Goal: Task Accomplishment & Management: Manage account settings

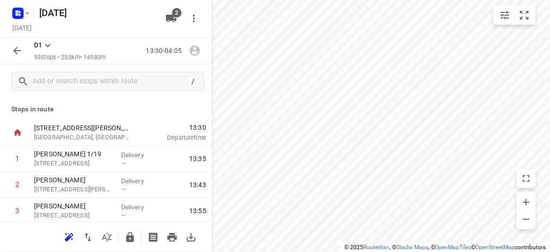
scroll to position [2370, 0]
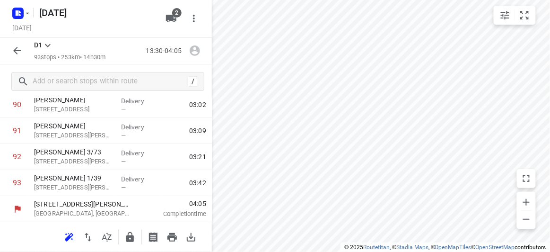
click at [69, 238] on icon "button" at bounding box center [68, 238] width 6 height 6
click at [16, 53] on icon "button" at bounding box center [17, 51] width 8 height 8
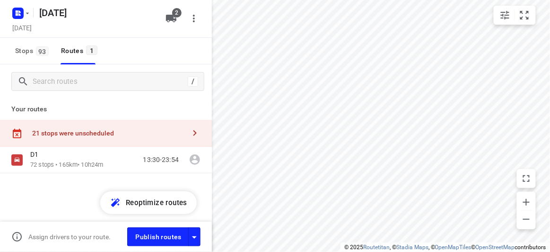
click at [60, 133] on div "21 stops were unscheduled" at bounding box center [108, 133] width 153 height 8
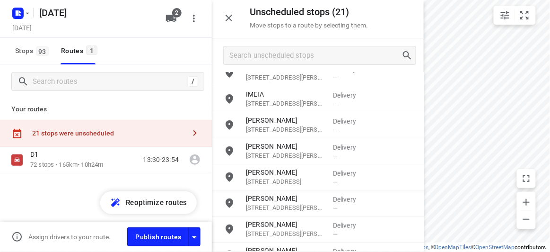
scroll to position [0, 0]
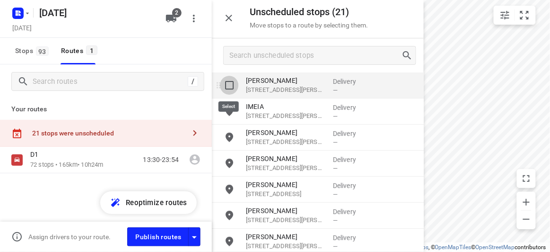
click at [236, 91] on input "grid" at bounding box center [229, 85] width 19 height 19
checkbox input "true"
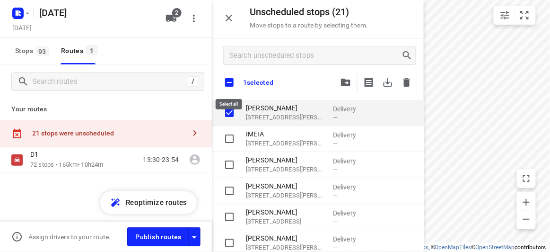
click at [229, 81] on input "checkbox" at bounding box center [230, 82] width 20 height 20
checkbox input "true"
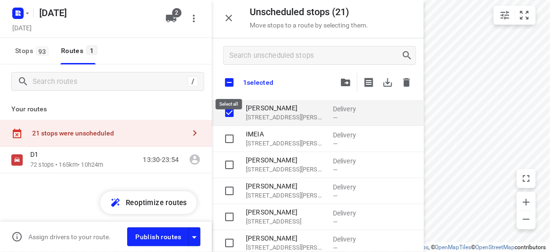
checkbox input "true"
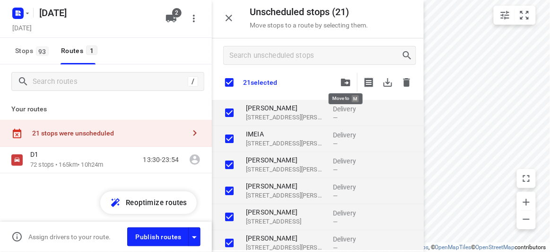
click at [353, 78] on button "button" at bounding box center [345, 82] width 19 height 19
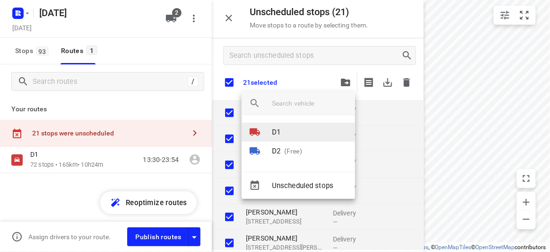
click at [292, 131] on li "D1" at bounding box center [299, 132] width 114 height 19
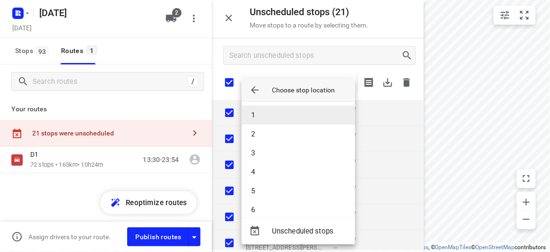
click at [282, 114] on li "1" at bounding box center [299, 115] width 114 height 19
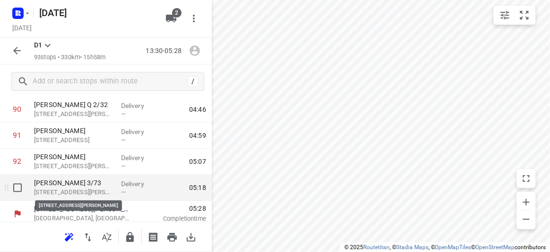
scroll to position [2370, 0]
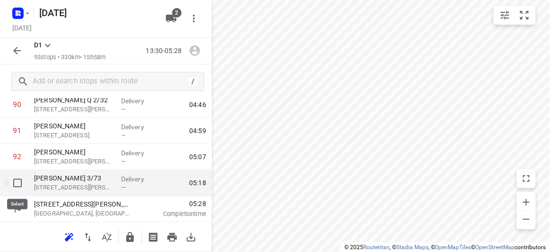
click at [15, 180] on input "checkbox" at bounding box center [17, 182] width 19 height 19
checkbox input "true"
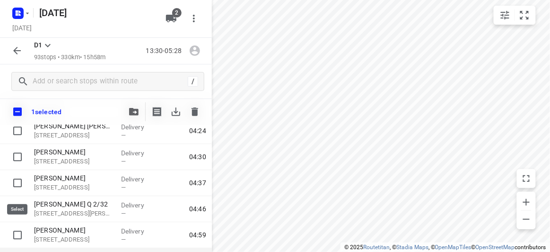
scroll to position [2280, 0]
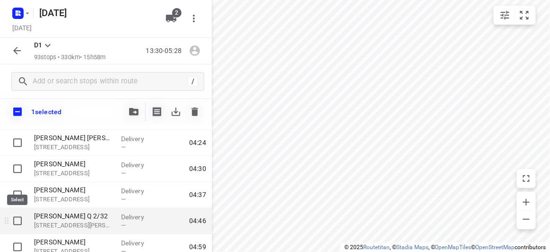
click at [18, 218] on input "checkbox" at bounding box center [17, 221] width 19 height 19
checkbox input "true"
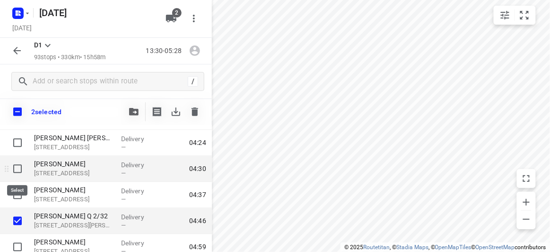
click at [17, 167] on input "checkbox" at bounding box center [17, 168] width 19 height 19
checkbox input "true"
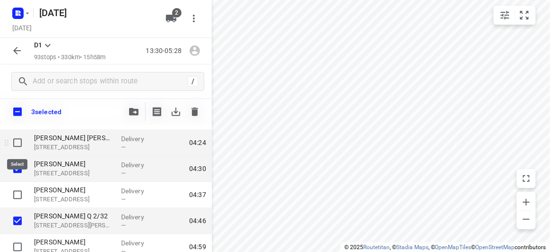
click at [24, 142] on input "checkbox" at bounding box center [17, 142] width 19 height 19
checkbox input "true"
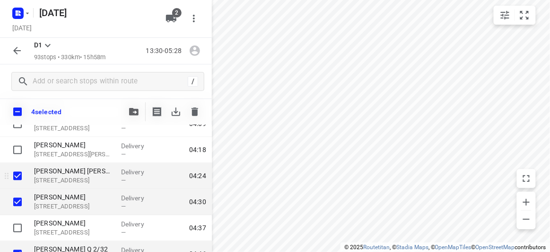
scroll to position [2237, 0]
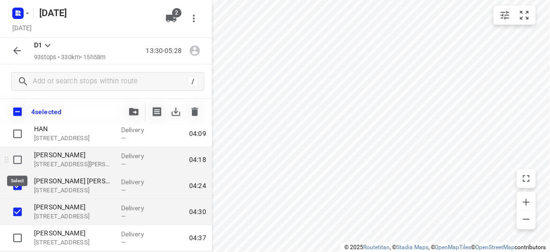
click at [17, 159] on input "checkbox" at bounding box center [17, 159] width 19 height 19
checkbox input "true"
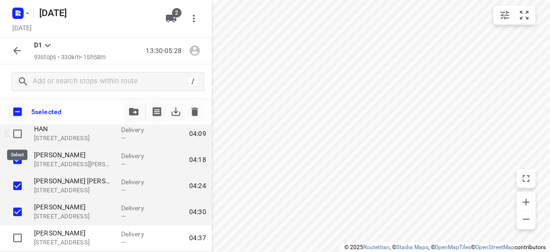
click at [17, 131] on input "checkbox" at bounding box center [17, 133] width 19 height 19
checkbox input "true"
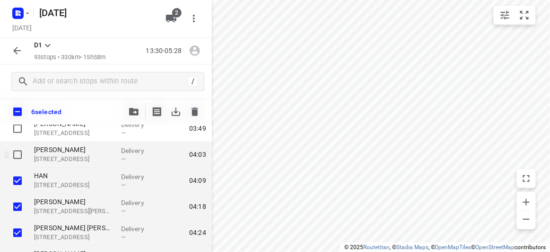
scroll to position [2151, 0]
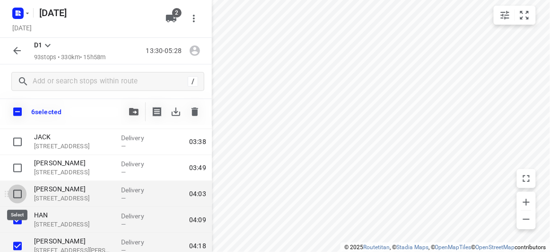
click at [17, 192] on input "checkbox" at bounding box center [17, 194] width 19 height 19
checkbox input "true"
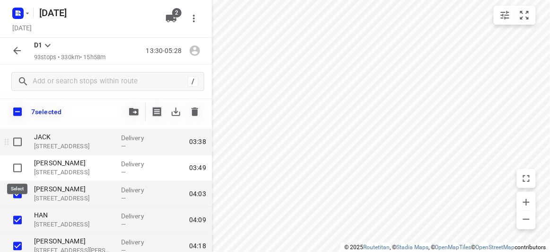
drag, startPoint x: 22, startPoint y: 164, endPoint x: 19, endPoint y: 149, distance: 15.4
click at [22, 163] on input "checkbox" at bounding box center [17, 168] width 19 height 19
checkbox input "true"
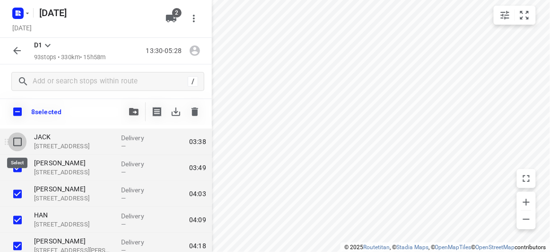
click at [18, 141] on input "checkbox" at bounding box center [17, 141] width 19 height 19
checkbox input "true"
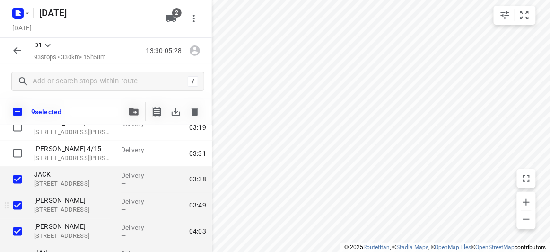
scroll to position [2065, 0]
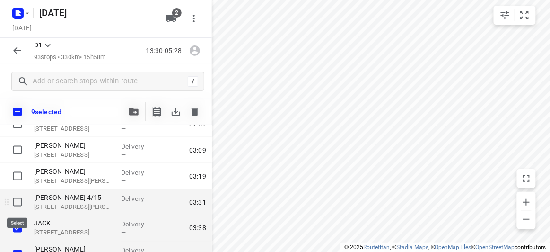
click at [18, 200] on input "checkbox" at bounding box center [17, 202] width 19 height 19
checkbox input "true"
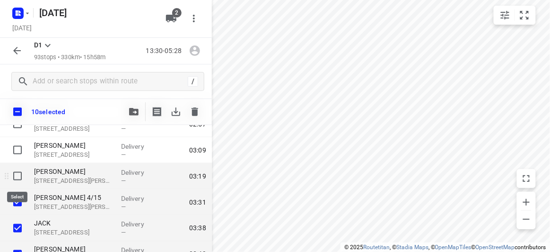
click at [15, 177] on input "checkbox" at bounding box center [17, 176] width 19 height 19
checkbox input "true"
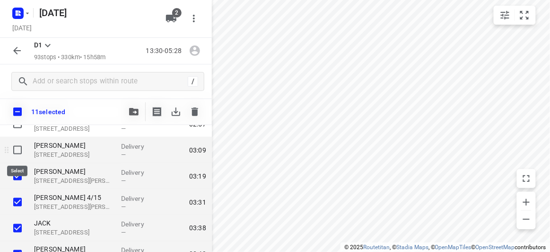
click at [18, 141] on input "checkbox" at bounding box center [17, 150] width 19 height 19
checkbox input "true"
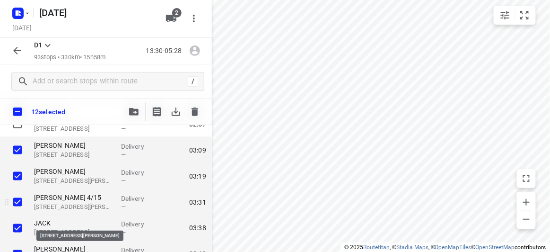
scroll to position [1979, 0]
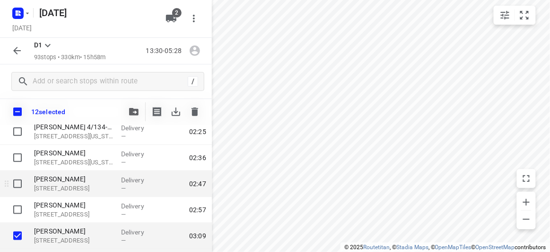
click at [24, 209] on input "checkbox" at bounding box center [17, 209] width 19 height 19
checkbox input "true"
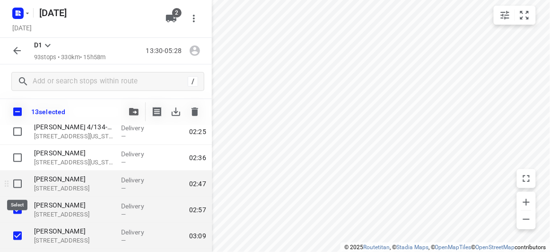
click at [19, 181] on input "checkbox" at bounding box center [17, 183] width 19 height 19
checkbox input "true"
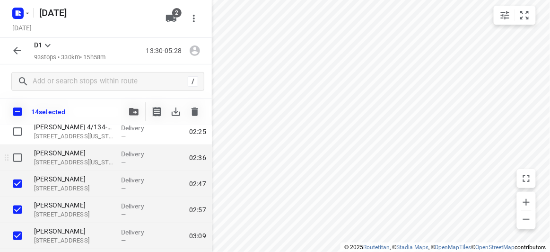
click at [18, 162] on input "checkbox" at bounding box center [17, 157] width 19 height 19
checkbox input "true"
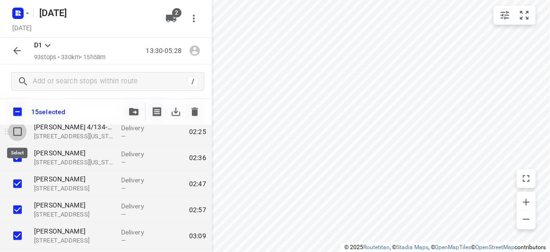
click at [23, 130] on input "checkbox" at bounding box center [17, 131] width 19 height 19
checkbox input "true"
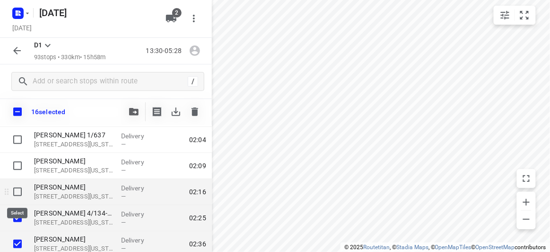
click at [22, 190] on input "checkbox" at bounding box center [17, 191] width 19 height 19
checkbox input "true"
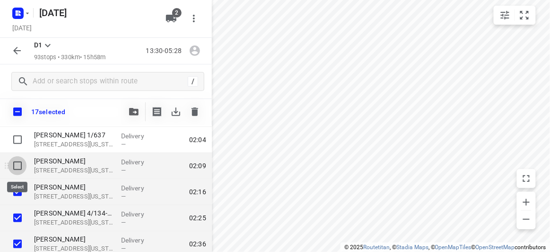
click at [24, 165] on input "checkbox" at bounding box center [17, 165] width 19 height 19
checkbox input "true"
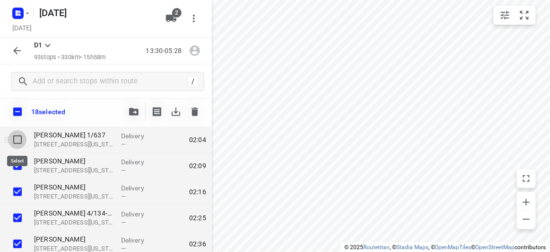
click at [25, 139] on input "checkbox" at bounding box center [17, 139] width 19 height 19
checkbox input "true"
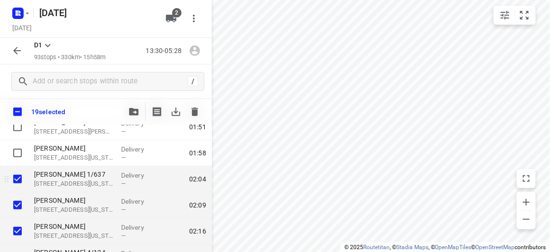
scroll to position [1850, 0]
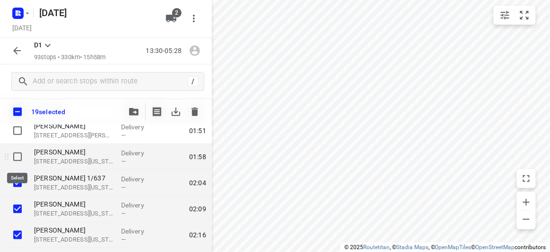
click at [21, 163] on input "checkbox" at bounding box center [17, 156] width 19 height 19
checkbox input "true"
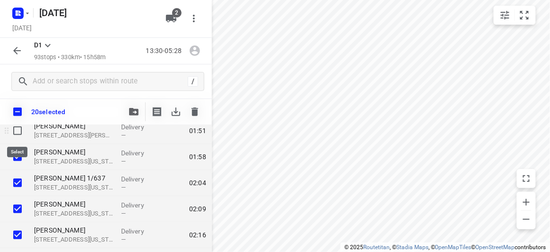
click at [18, 133] on input "checkbox" at bounding box center [17, 130] width 19 height 19
checkbox input "true"
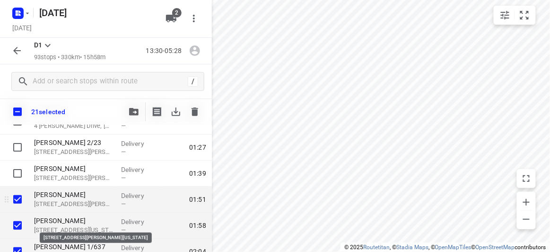
scroll to position [1764, 0]
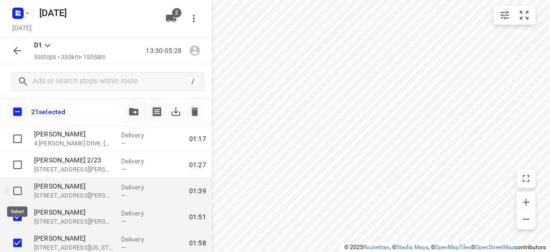
click at [16, 190] on input "checkbox" at bounding box center [17, 190] width 19 height 19
click at [19, 191] on input "checkbox" at bounding box center [17, 190] width 19 height 19
checkbox input "false"
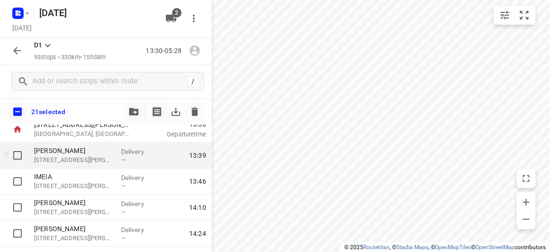
scroll to position [43, 0]
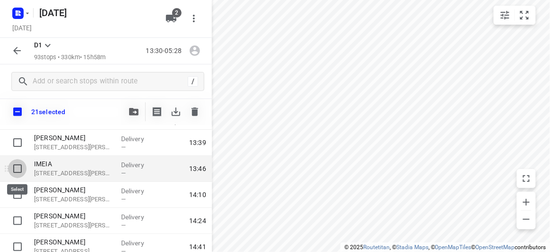
click at [19, 170] on input "checkbox" at bounding box center [17, 168] width 19 height 19
checkbox input "true"
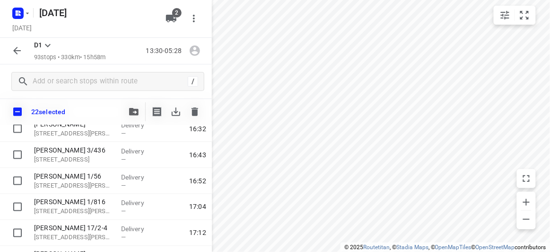
scroll to position [387, 0]
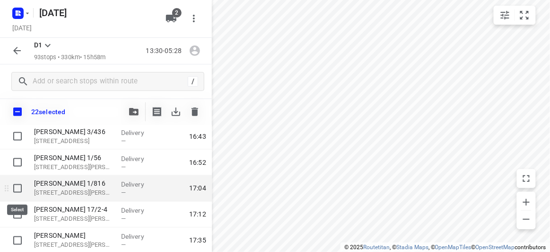
click at [17, 189] on input "checkbox" at bounding box center [17, 188] width 19 height 19
checkbox input "true"
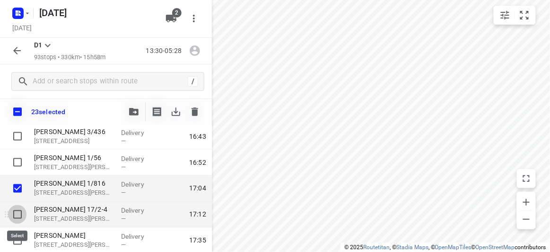
click at [19, 212] on input "checkbox" at bounding box center [17, 214] width 19 height 19
checkbox input "true"
click at [135, 111] on icon "button" at bounding box center [133, 112] width 9 height 8
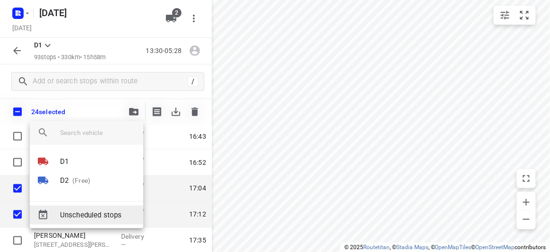
click at [70, 182] on p "(Free)" at bounding box center [80, 181] width 22 height 10
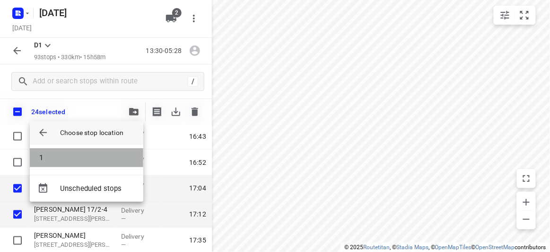
click at [45, 163] on li "1" at bounding box center [87, 157] width 114 height 19
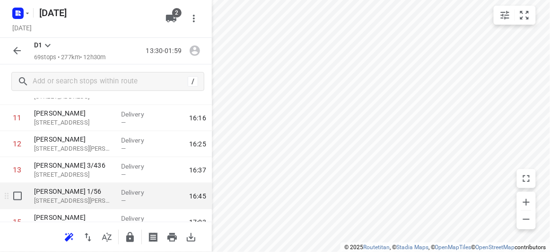
scroll to position [215, 0]
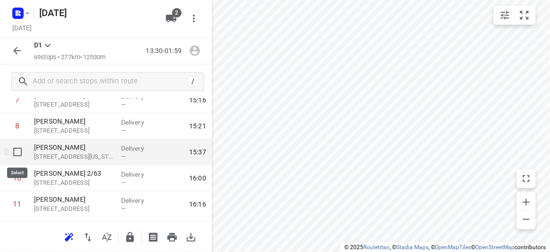
click at [16, 152] on input "checkbox" at bounding box center [17, 151] width 19 height 19
checkbox input "true"
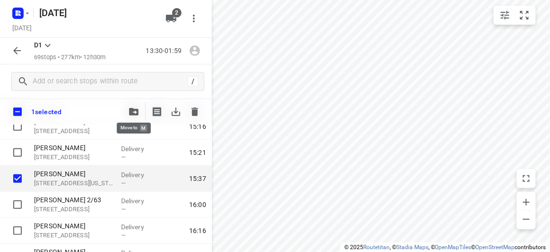
click at [133, 110] on icon "button" at bounding box center [133, 112] width 9 height 8
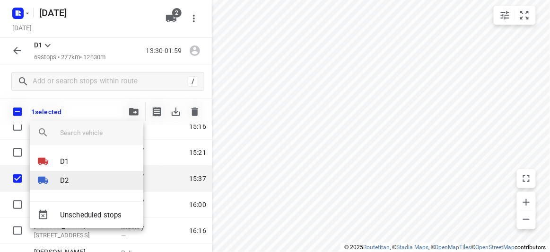
click at [82, 174] on li "D2" at bounding box center [87, 180] width 114 height 19
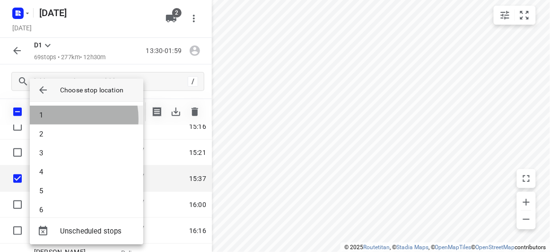
click at [60, 119] on li "1" at bounding box center [87, 115] width 114 height 19
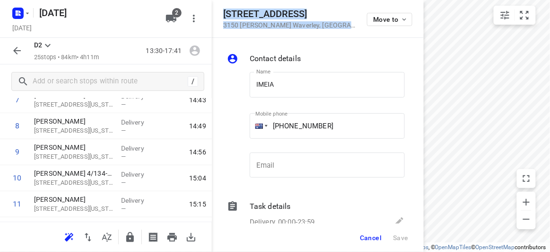
drag, startPoint x: 314, startPoint y: 29, endPoint x: 222, endPoint y: 16, distance: 92.8
click at [222, 16] on div "[STREET_ADDRESS][PERSON_NAME] Move to" at bounding box center [318, 19] width 212 height 38
copy div "[STREET_ADDRESS][PERSON_NAME]"
click at [175, 17] on span "2" at bounding box center [176, 12] width 9 height 9
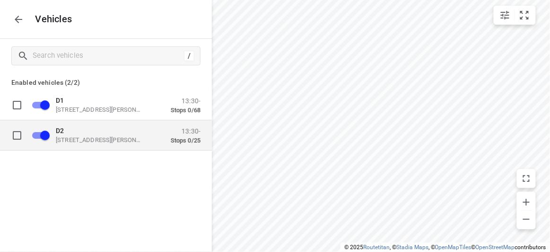
click at [70, 132] on p "D2" at bounding box center [103, 130] width 95 height 8
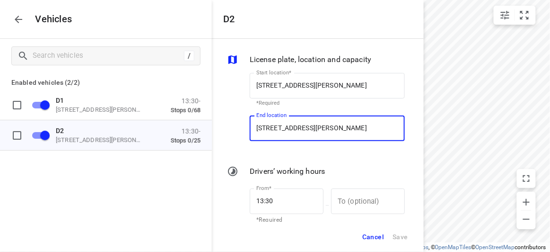
click at [285, 123] on input "[STREET_ADDRESS][PERSON_NAME]" at bounding box center [327, 128] width 155 height 26
paste input "[STREET_ADDRESS][PERSON_NAME]"
type input "[STREET_ADDRESS][PERSON_NAME]"
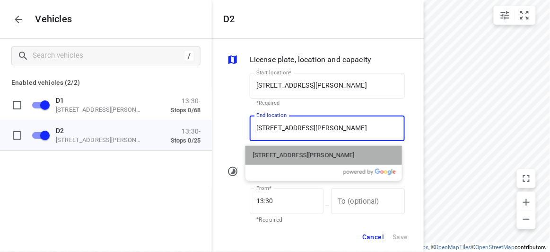
click at [277, 154] on p "[STREET_ADDRESS][PERSON_NAME]" at bounding box center [304, 154] width 102 height 9
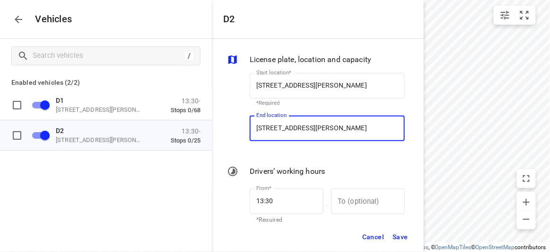
type input "[STREET_ADDRESS][PERSON_NAME]"
click at [387, 230] on button "Cancel" at bounding box center [373, 236] width 30 height 19
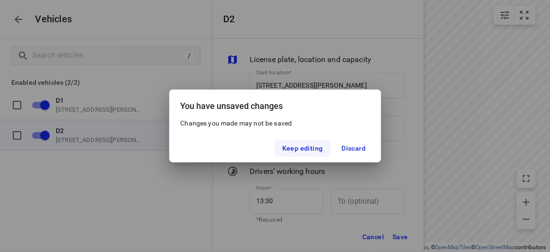
click at [310, 148] on span "Keep editing" at bounding box center [302, 148] width 41 height 8
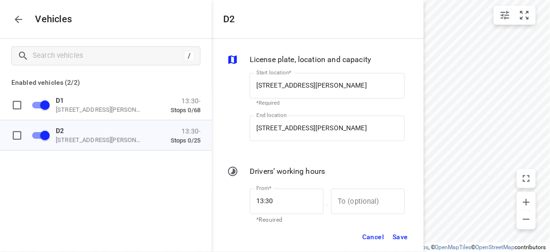
click at [402, 240] on span "Save" at bounding box center [401, 237] width 16 height 12
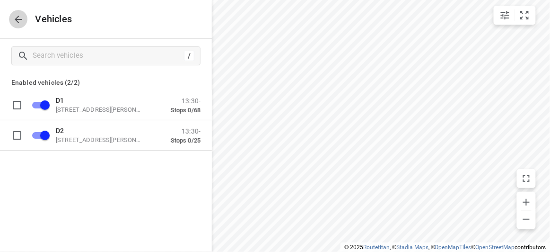
click at [26, 18] on button "button" at bounding box center [18, 19] width 19 height 19
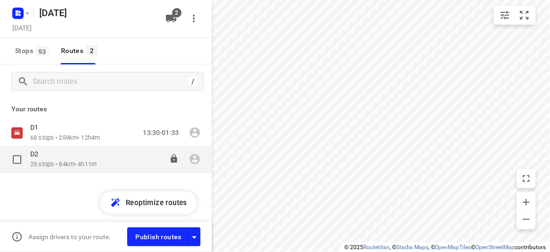
click at [43, 163] on p "25 stops • 84km • 4h11m" at bounding box center [63, 164] width 66 height 9
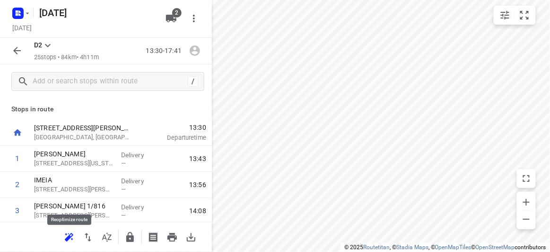
click at [64, 237] on icon "button" at bounding box center [68, 236] width 11 height 11
click at [18, 53] on icon "button" at bounding box center [16, 50] width 11 height 11
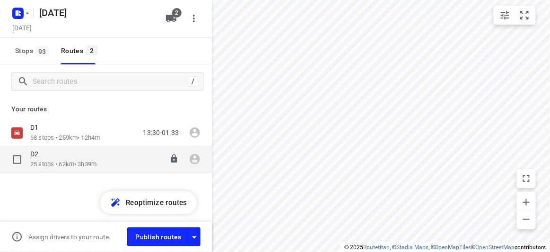
click at [22, 160] on input "checkbox" at bounding box center [17, 159] width 19 height 19
checkbox input "true"
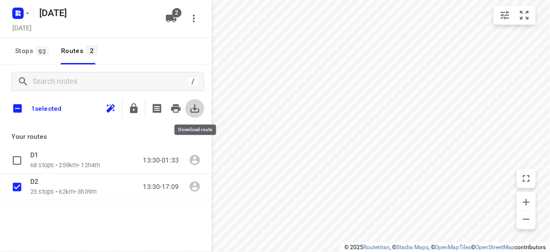
click at [193, 107] on icon "button" at bounding box center [194, 108] width 11 height 11
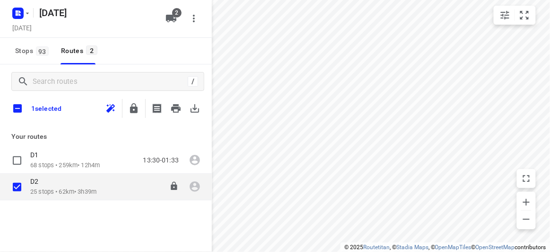
click at [57, 184] on div "D2" at bounding box center [63, 182] width 66 height 10
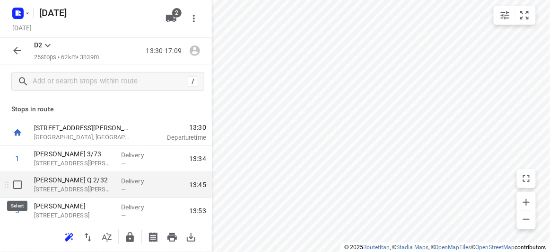
click at [19, 185] on input "checkbox" at bounding box center [17, 184] width 19 height 19
checkbox input "true"
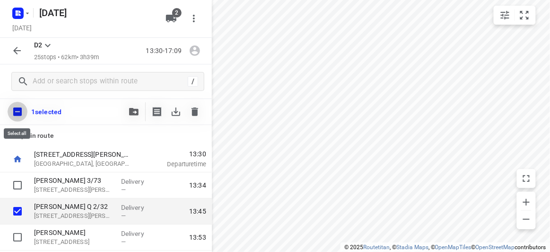
click at [20, 112] on input "checkbox" at bounding box center [18, 112] width 20 height 20
checkbox input "true"
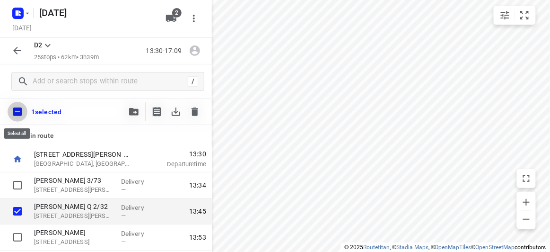
checkbox input "true"
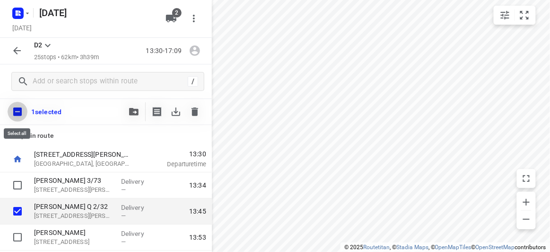
checkbox input "true"
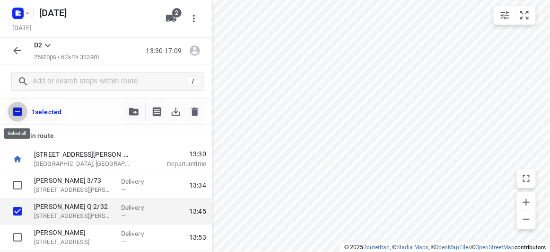
checkbox input "true"
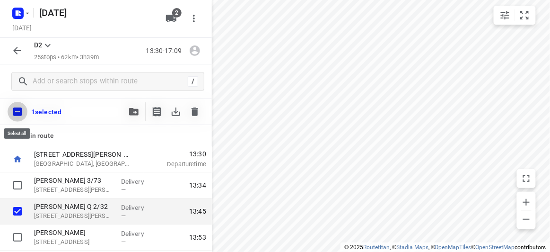
checkbox input "true"
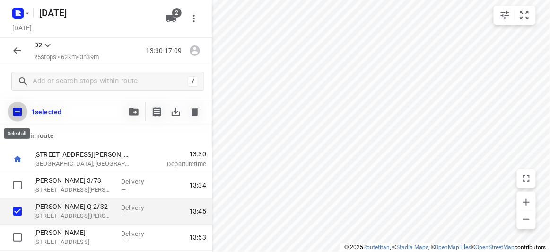
checkbox input "true"
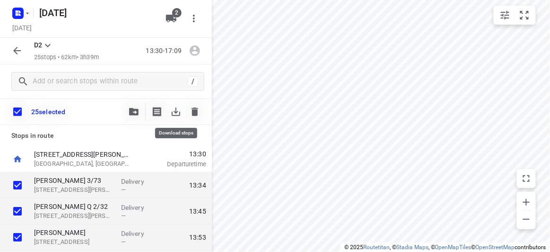
click at [191, 111] on icon "button" at bounding box center [194, 111] width 11 height 11
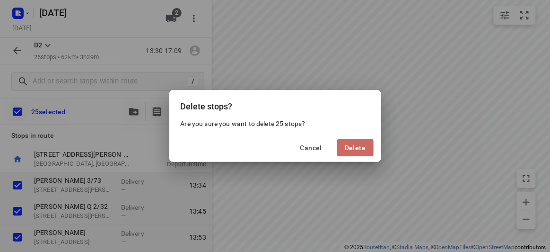
click at [359, 142] on button "Delete" at bounding box center [355, 147] width 36 height 17
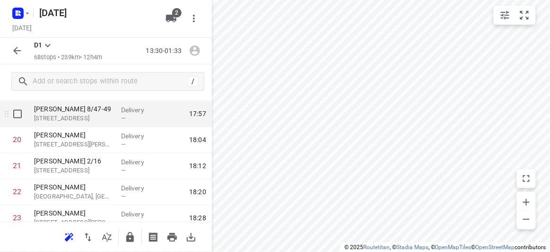
scroll to position [516, 0]
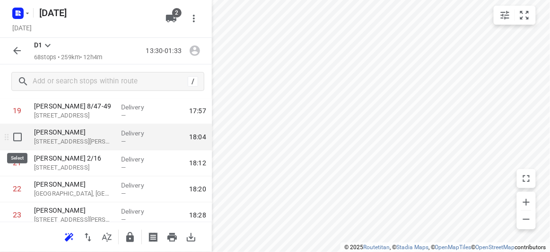
click at [18, 135] on input "checkbox" at bounding box center [17, 137] width 19 height 19
checkbox input "true"
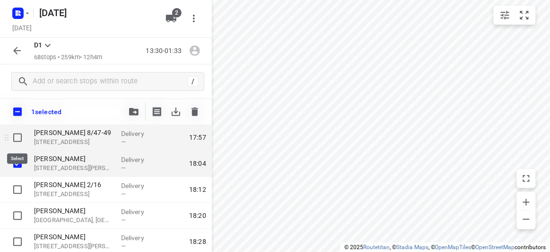
click at [20, 135] on input "checkbox" at bounding box center [17, 137] width 19 height 19
checkbox input "true"
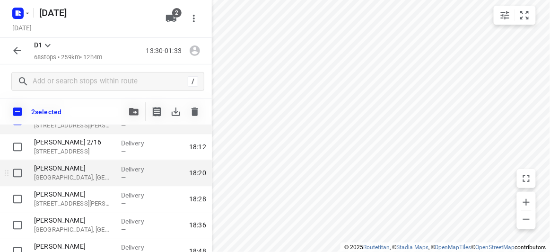
scroll to position [559, 0]
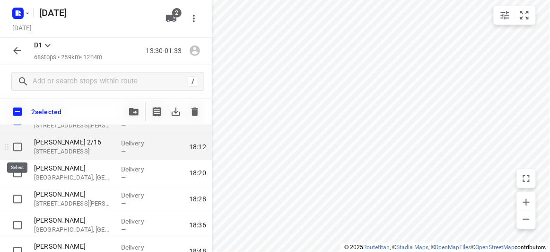
click at [21, 147] on input "checkbox" at bounding box center [17, 146] width 19 height 19
checkbox input "true"
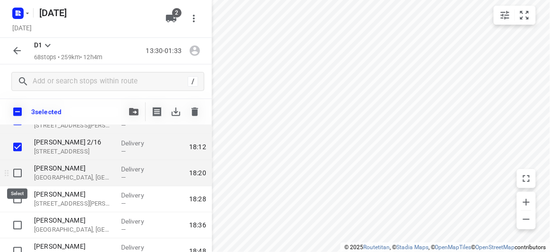
click at [20, 167] on input "checkbox" at bounding box center [17, 172] width 19 height 19
checkbox input "true"
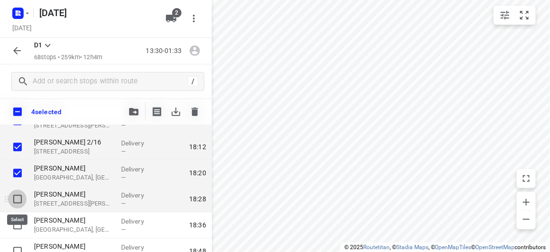
click at [18, 198] on input "checkbox" at bounding box center [17, 198] width 19 height 19
checkbox input "true"
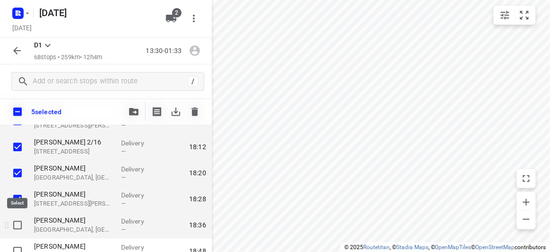
click at [15, 228] on input "checkbox" at bounding box center [17, 224] width 19 height 19
checkbox input "true"
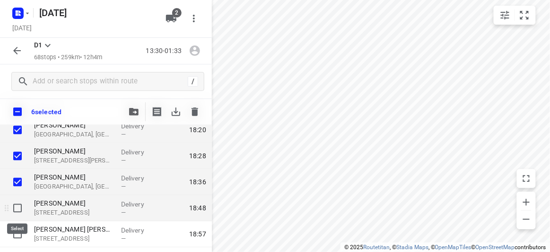
click at [20, 203] on input "checkbox" at bounding box center [17, 207] width 19 height 19
checkbox input "true"
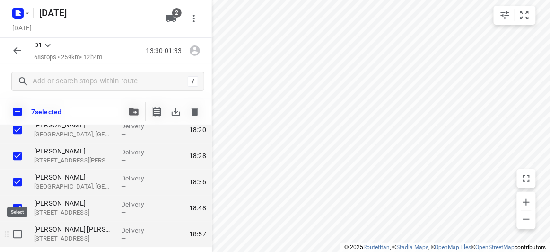
click at [17, 230] on input "checkbox" at bounding box center [17, 233] width 19 height 19
checkbox input "true"
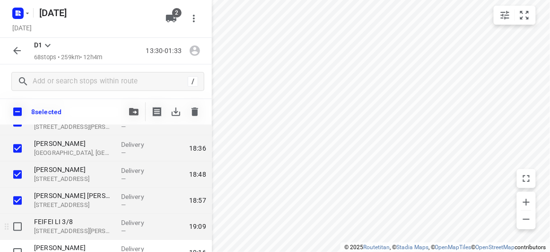
scroll to position [688, 0]
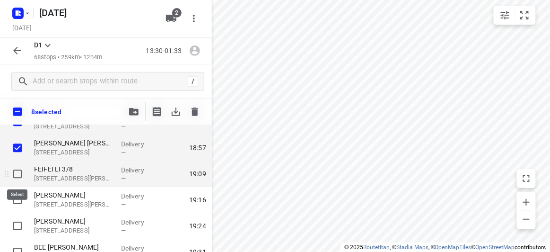
click at [17, 167] on input "checkbox" at bounding box center [17, 173] width 19 height 19
checkbox input "true"
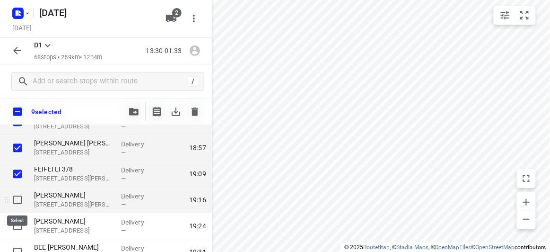
click at [17, 199] on input "checkbox" at bounding box center [17, 199] width 19 height 19
checkbox input "true"
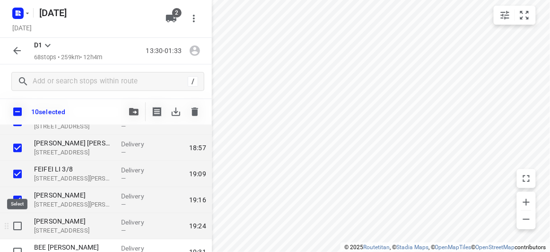
click at [19, 223] on input "checkbox" at bounding box center [17, 225] width 19 height 19
checkbox input "true"
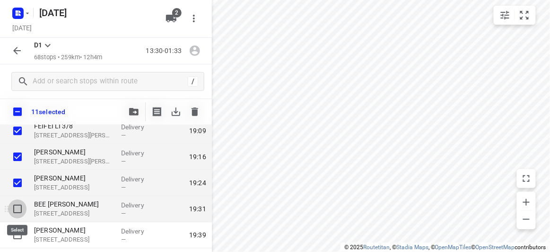
click at [14, 202] on input "checkbox" at bounding box center [17, 208] width 19 height 19
checkbox input "true"
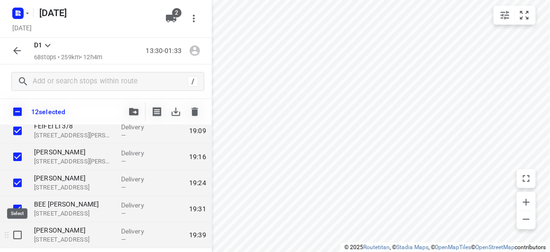
click at [18, 231] on input "checkbox" at bounding box center [17, 234] width 19 height 19
checkbox input "true"
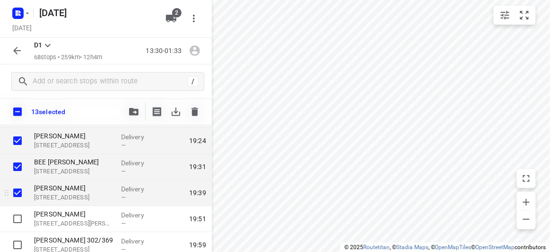
scroll to position [774, 0]
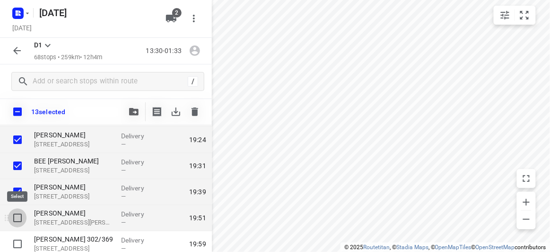
click at [15, 217] on input "checkbox" at bounding box center [17, 217] width 19 height 19
checkbox input "true"
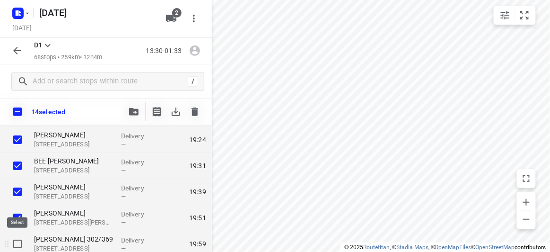
click at [13, 240] on input "checkbox" at bounding box center [17, 243] width 19 height 19
checkbox input "true"
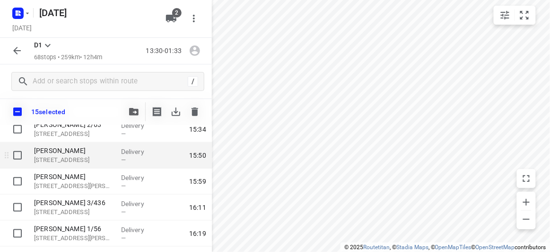
scroll to position [258, 0]
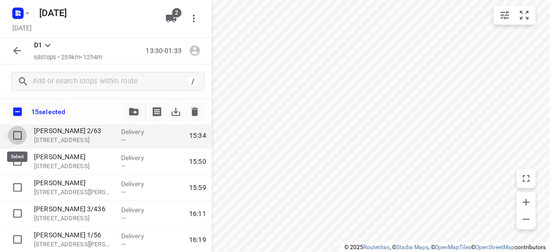
click at [15, 133] on input "checkbox" at bounding box center [17, 135] width 19 height 19
checkbox input "true"
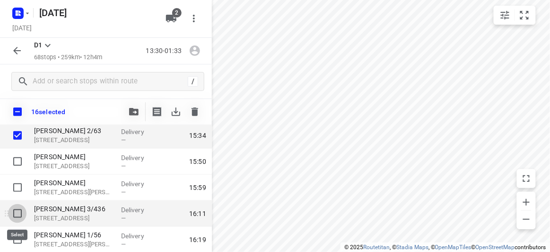
click at [20, 212] on input "checkbox" at bounding box center [17, 213] width 19 height 19
checkbox input "false"
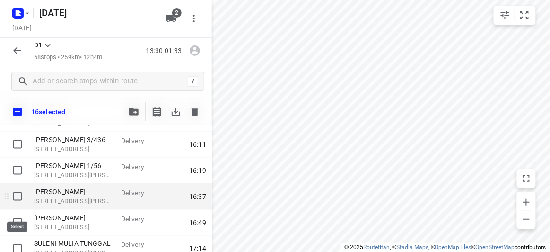
scroll to position [344, 0]
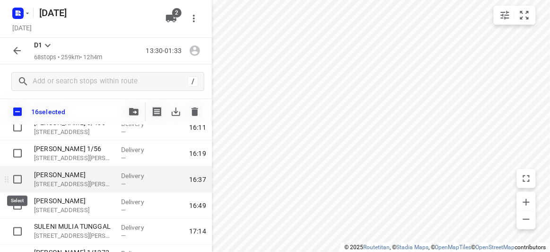
click at [18, 180] on input "checkbox" at bounding box center [17, 179] width 19 height 19
checkbox input "true"
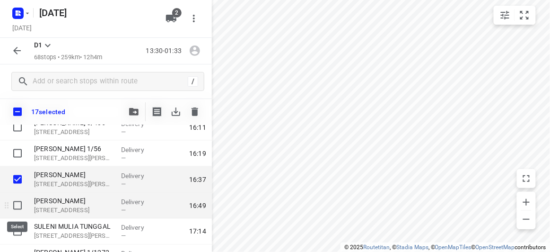
click at [16, 203] on input "checkbox" at bounding box center [17, 205] width 19 height 19
checkbox input "true"
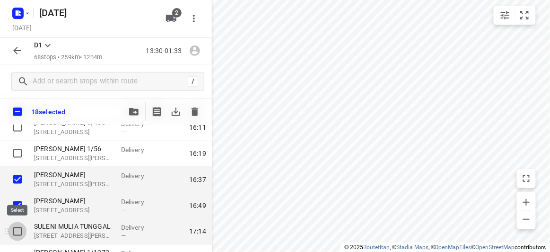
click at [17, 227] on input "checkbox" at bounding box center [17, 231] width 19 height 19
checkbox input "true"
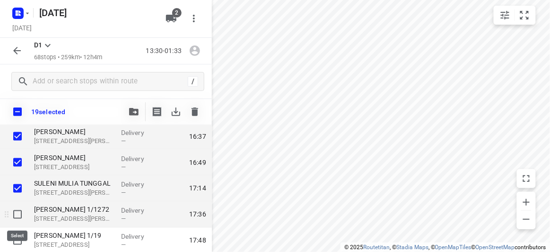
click at [15, 215] on input "checkbox" at bounding box center [17, 214] width 19 height 19
checkbox input "true"
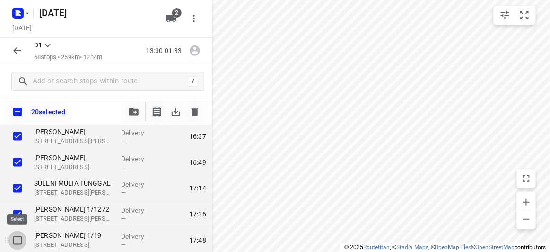
click at [18, 236] on input "checkbox" at bounding box center [17, 240] width 19 height 19
checkbox input "true"
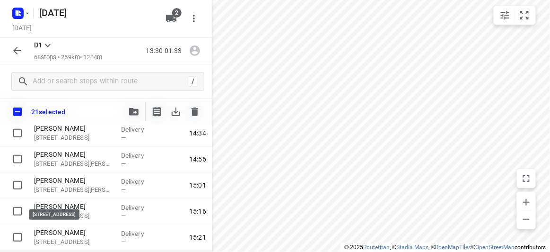
scroll to position [129, 0]
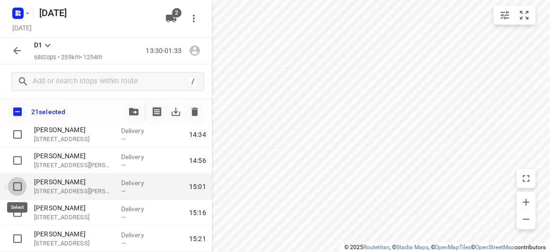
click at [17, 186] on input "checkbox" at bounding box center [17, 186] width 19 height 19
checkbox input "true"
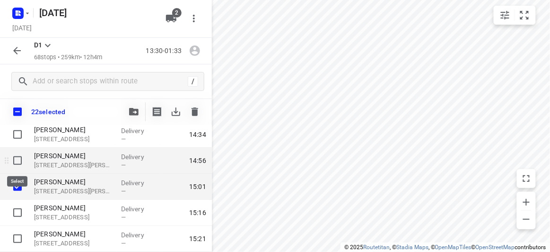
click at [16, 157] on input "checkbox" at bounding box center [17, 160] width 19 height 19
checkbox input "true"
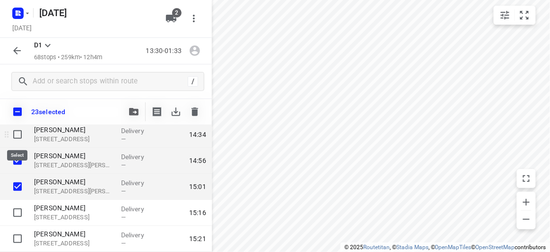
click at [18, 132] on input "checkbox" at bounding box center [17, 134] width 19 height 19
checkbox input "true"
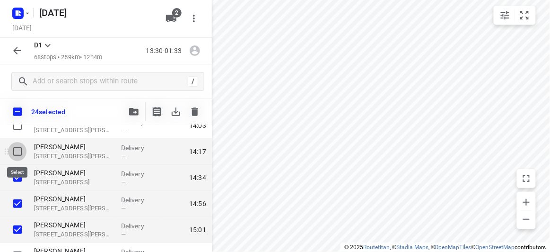
click at [20, 152] on input "checkbox" at bounding box center [17, 151] width 19 height 19
checkbox input "true"
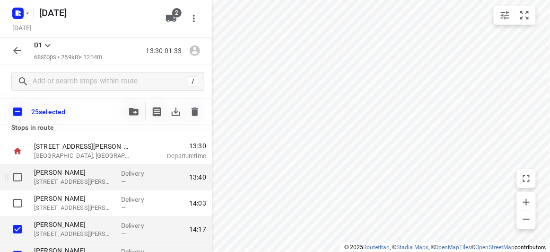
scroll to position [0, 0]
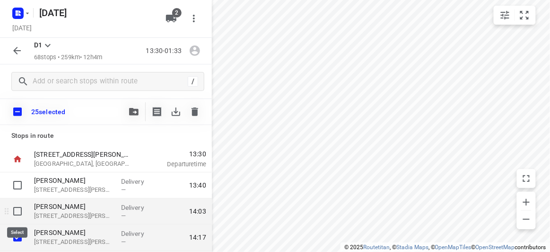
click at [17, 209] on input "checkbox" at bounding box center [17, 211] width 19 height 19
checkbox input "true"
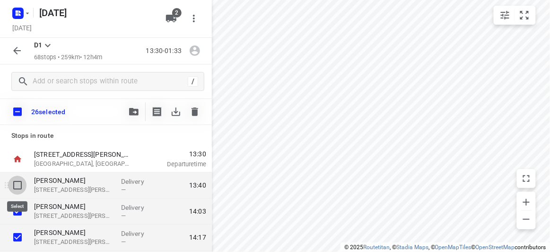
click at [18, 185] on input "checkbox" at bounding box center [17, 185] width 19 height 19
checkbox input "true"
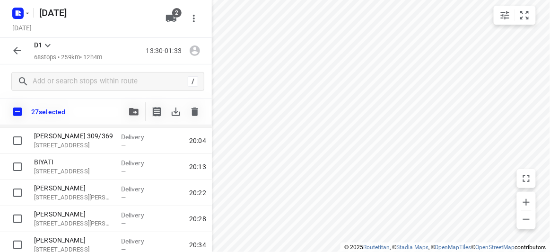
scroll to position [860, 0]
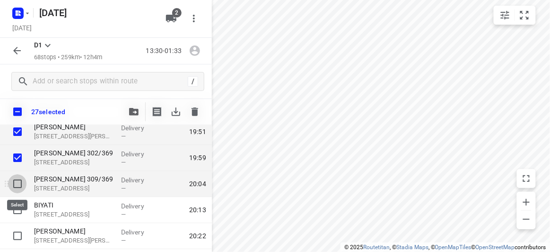
click at [19, 186] on input "checkbox" at bounding box center [17, 183] width 19 height 19
checkbox input "true"
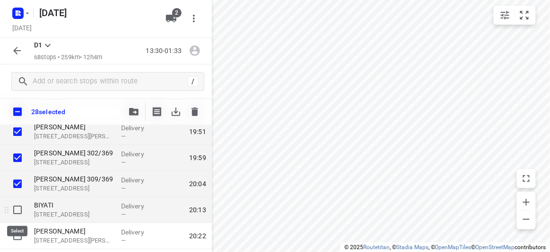
click at [18, 212] on input "checkbox" at bounding box center [17, 209] width 19 height 19
checkbox input "true"
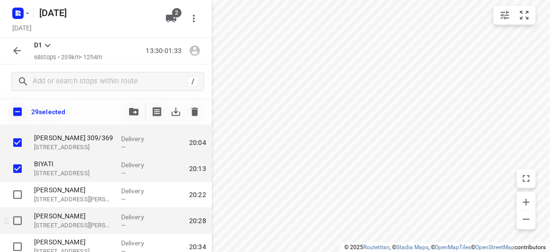
scroll to position [946, 0]
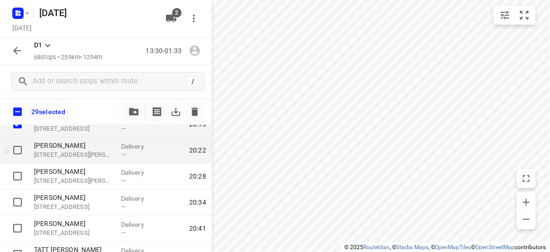
click at [25, 152] on input "checkbox" at bounding box center [17, 150] width 19 height 19
checkbox input "true"
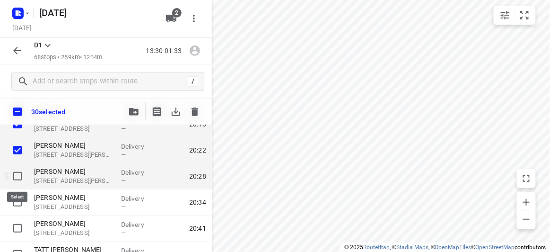
click at [16, 176] on input "checkbox" at bounding box center [17, 176] width 19 height 19
checkbox input "true"
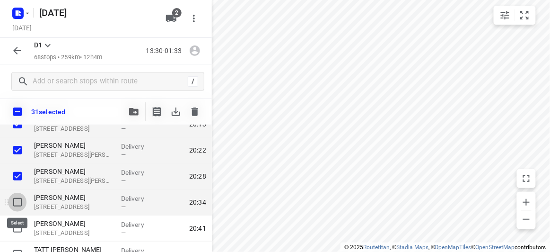
click at [16, 197] on input "checkbox" at bounding box center [17, 202] width 19 height 19
checkbox input "true"
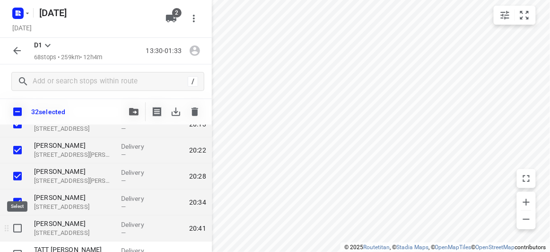
click at [18, 231] on input "checkbox" at bounding box center [17, 228] width 19 height 19
checkbox input "true"
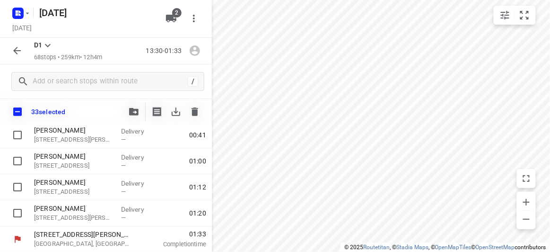
scroll to position [1716, 0]
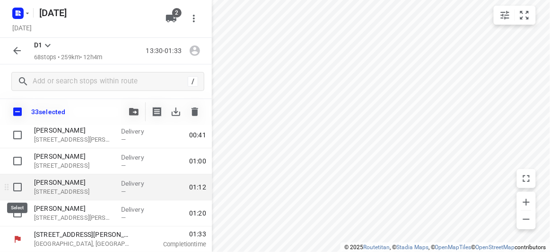
click at [16, 190] on input "checkbox" at bounding box center [17, 186] width 19 height 19
checkbox input "true"
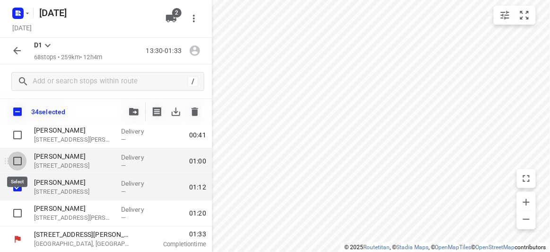
click at [18, 158] on input "checkbox" at bounding box center [17, 160] width 19 height 19
checkbox input "true"
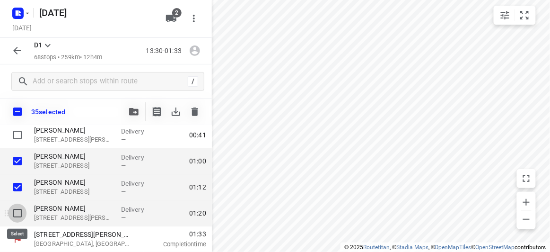
click at [17, 211] on input "checkbox" at bounding box center [17, 212] width 19 height 19
checkbox input "true"
click at [137, 109] on icon "button" at bounding box center [133, 112] width 9 height 8
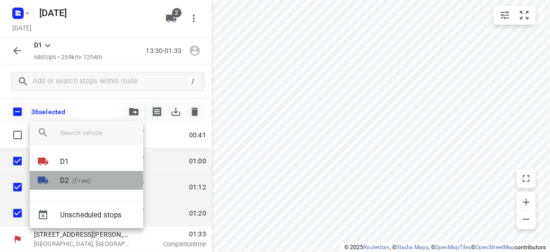
click at [89, 179] on p "(Free)" at bounding box center [80, 181] width 22 height 10
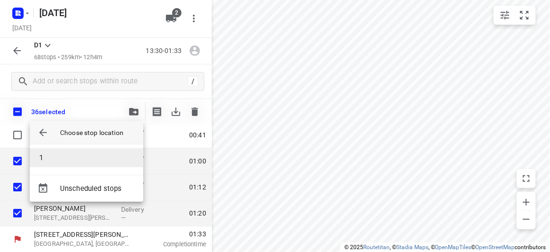
click at [65, 159] on li "1" at bounding box center [87, 157] width 114 height 19
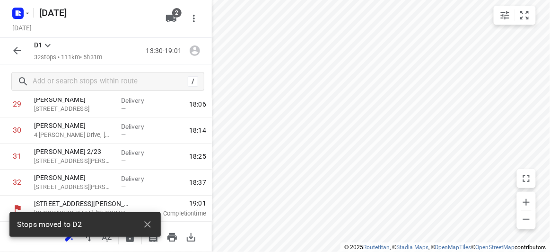
scroll to position [783, 0]
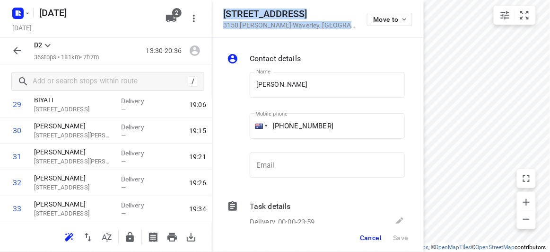
drag, startPoint x: 319, startPoint y: 31, endPoint x: 220, endPoint y: 15, distance: 100.7
click at [220, 15] on div "[STREET_ADDRESS][PERSON_NAME] Move to" at bounding box center [318, 19] width 212 height 38
copy div "[STREET_ADDRESS][PERSON_NAME]"
click at [174, 24] on button "2" at bounding box center [171, 18] width 19 height 19
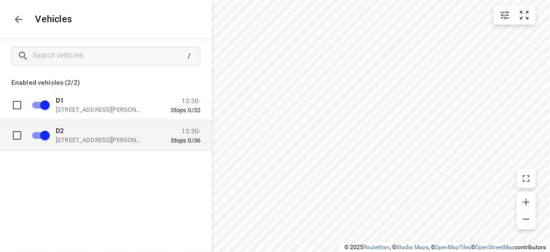
click at [75, 143] on p "[STREET_ADDRESS][PERSON_NAME]" at bounding box center [103, 140] width 95 height 8
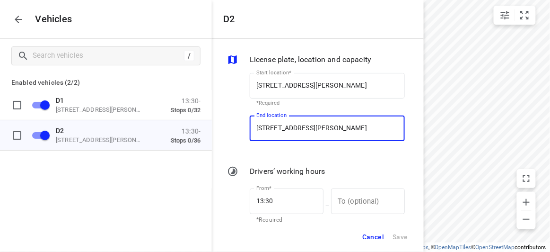
click at [313, 135] on input "[STREET_ADDRESS][PERSON_NAME]" at bounding box center [327, 128] width 155 height 26
paste input "[STREET_ADDRESS][PERSON_NAME]"
type input "[STREET_ADDRESS][PERSON_NAME]"
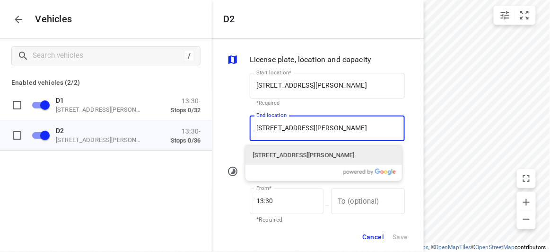
click at [270, 157] on p "[STREET_ADDRESS][PERSON_NAME]" at bounding box center [304, 154] width 102 height 9
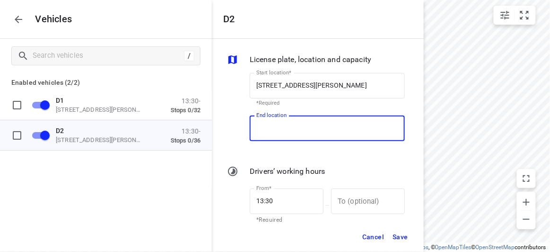
type input "[STREET_ADDRESS][PERSON_NAME][PERSON_NAME]"
click at [397, 244] on button "Save" at bounding box center [400, 236] width 24 height 19
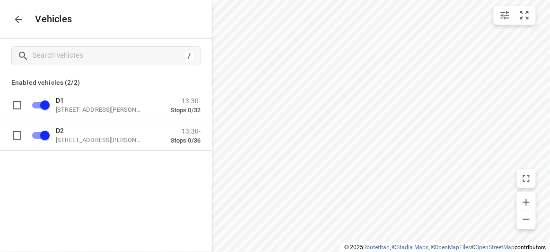
click at [22, 22] on icon "button" at bounding box center [18, 19] width 11 height 11
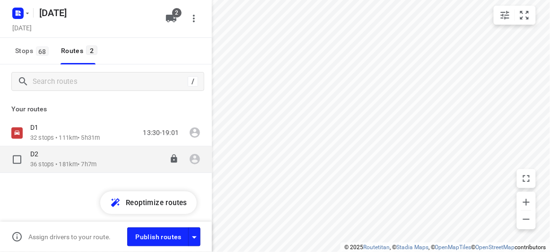
click at [44, 160] on p "36 stops • 181km • 7h7m" at bounding box center [63, 164] width 66 height 9
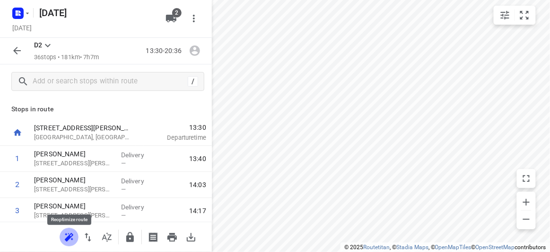
click at [69, 237] on icon "button" at bounding box center [68, 238] width 6 height 6
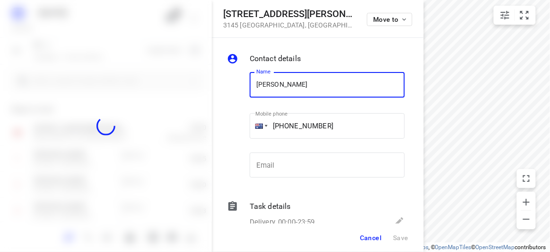
click at [368, 234] on span "Cancel" at bounding box center [371, 238] width 22 height 8
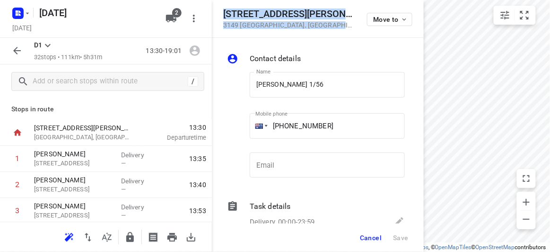
drag, startPoint x: 323, startPoint y: 25, endPoint x: 214, endPoint y: 16, distance: 109.2
click at [214, 16] on div "[STREET_ADDRESS][PERSON_NAME] Move to" at bounding box center [318, 19] width 212 height 38
copy div "[STREET_ADDRESS][PERSON_NAME]"
click at [188, 14] on icon "button" at bounding box center [193, 18] width 11 height 11
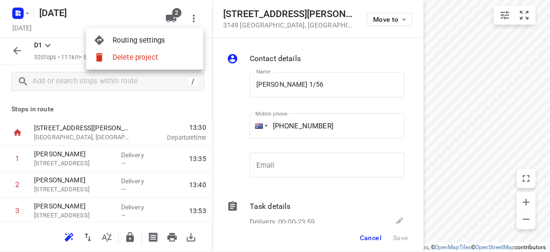
click at [177, 16] on div at bounding box center [275, 126] width 550 height 252
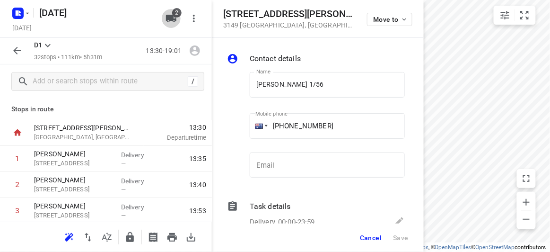
click at [172, 18] on icon "button" at bounding box center [171, 19] width 10 height 8
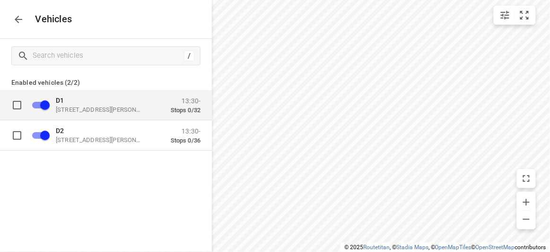
click at [98, 97] on p "D1" at bounding box center [103, 100] width 95 height 8
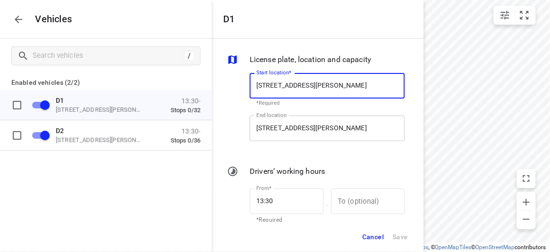
click at [338, 128] on input "[STREET_ADDRESS][PERSON_NAME]" at bounding box center [327, 128] width 155 height 26
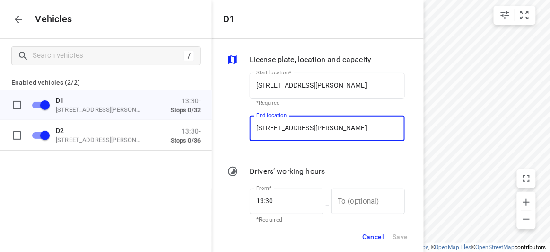
paste input "[STREET_ADDRESS][PERSON_NAME]"
type input "[STREET_ADDRESS][PERSON_NAME]"
click at [399, 231] on div "Cancel Save" at bounding box center [318, 236] width 212 height 31
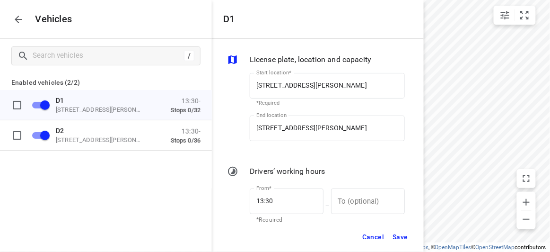
click at [399, 233] on span "Save" at bounding box center [401, 237] width 16 height 12
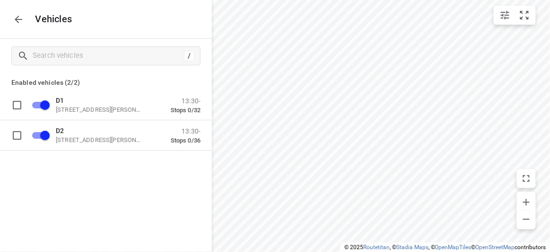
click at [17, 19] on icon "button" at bounding box center [19, 20] width 8 height 8
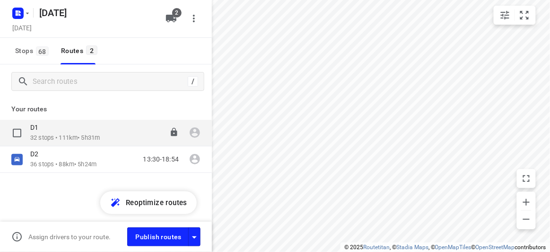
click at [44, 132] on div "D1" at bounding box center [65, 128] width 70 height 10
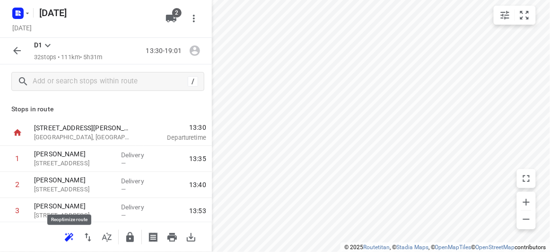
click at [73, 238] on icon "button" at bounding box center [68, 236] width 11 height 11
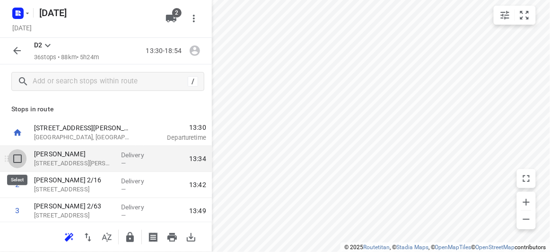
click at [17, 156] on input "checkbox" at bounding box center [17, 158] width 19 height 19
checkbox input "true"
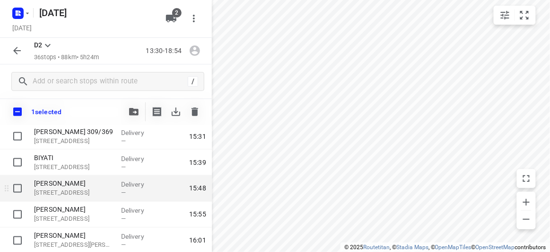
scroll to position [430, 0]
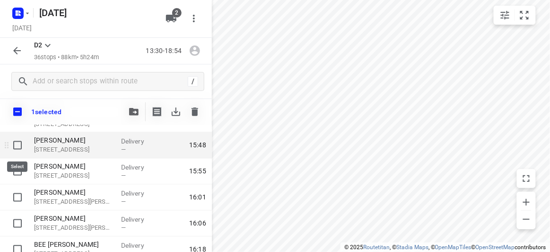
click at [17, 145] on input "checkbox" at bounding box center [17, 145] width 19 height 19
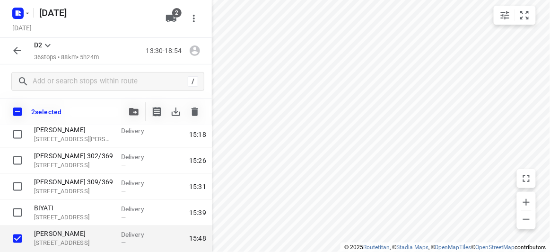
scroll to position [387, 0]
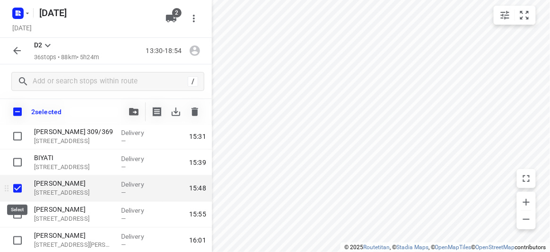
click at [19, 185] on input "checkbox" at bounding box center [17, 188] width 19 height 19
checkbox input "false"
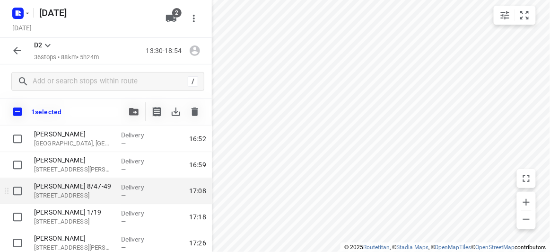
scroll to position [688, 0]
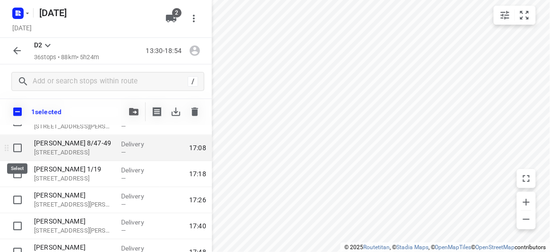
click at [17, 147] on input "checkbox" at bounding box center [17, 147] width 19 height 19
checkbox input "true"
click at [132, 110] on icon "button" at bounding box center [133, 112] width 9 height 8
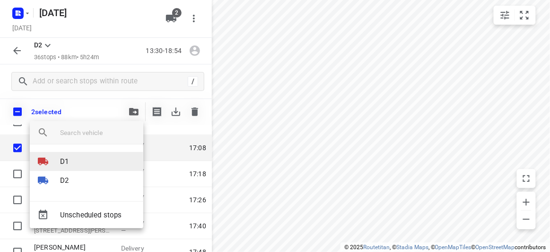
click at [63, 161] on p "D1" at bounding box center [64, 161] width 9 height 11
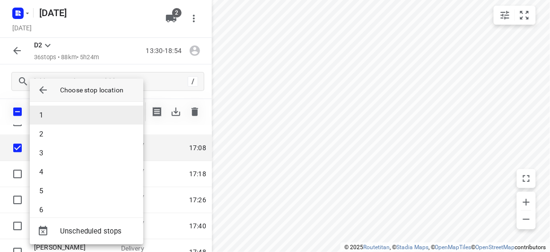
click at [49, 117] on li "1" at bounding box center [87, 115] width 114 height 19
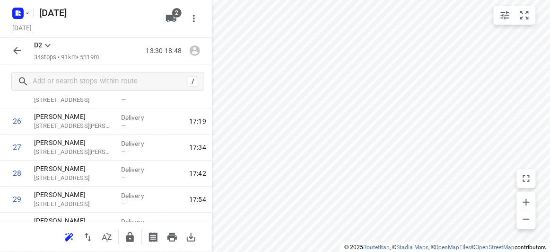
click at [14, 56] on icon "button" at bounding box center [16, 50] width 11 height 11
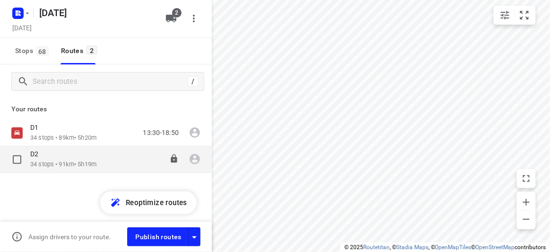
click at [48, 148] on div "D2 34 stops • 91km • 5h19m 13:30-18:48" at bounding box center [106, 159] width 212 height 26
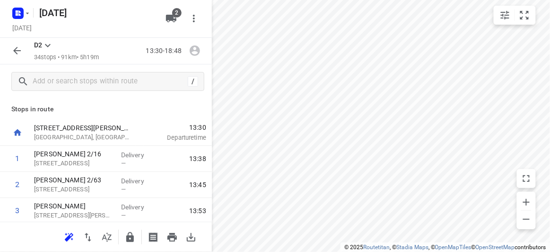
click at [71, 236] on icon "button" at bounding box center [69, 237] width 9 height 8
click at [18, 55] on icon "button" at bounding box center [16, 50] width 11 height 11
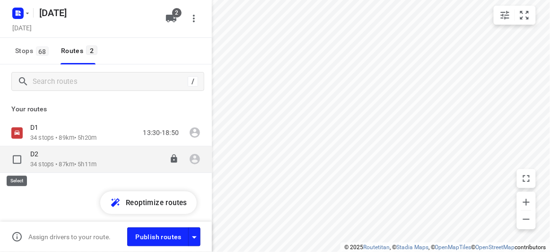
click at [19, 162] on input "checkbox" at bounding box center [17, 159] width 19 height 19
checkbox input "true"
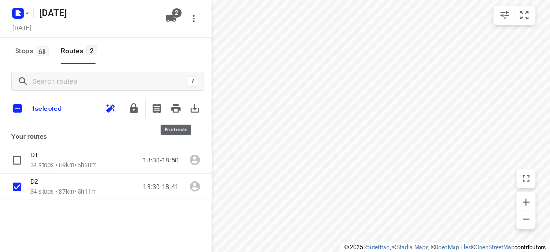
click at [200, 109] on icon "button" at bounding box center [194, 108] width 11 height 11
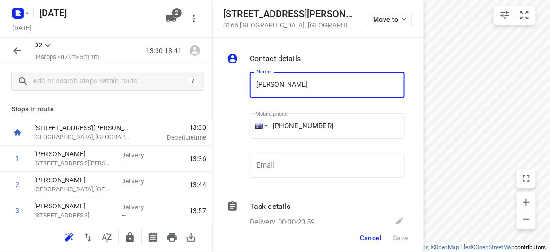
scroll to position [83, 0]
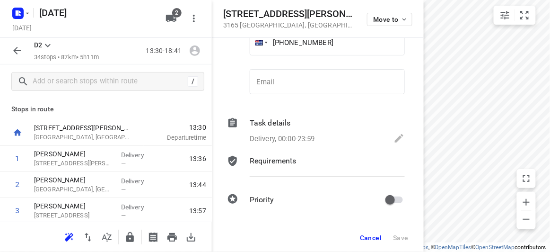
click at [373, 235] on span "Cancel" at bounding box center [371, 238] width 22 height 8
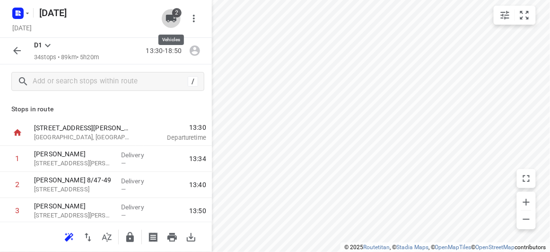
click at [162, 22] on button "2" at bounding box center [171, 18] width 19 height 19
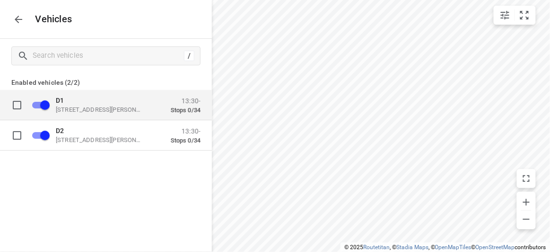
click at [71, 108] on p "[STREET_ADDRESS][PERSON_NAME]" at bounding box center [103, 110] width 95 height 8
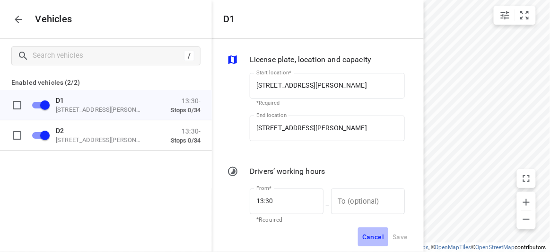
click at [380, 237] on span "Cancel" at bounding box center [373, 237] width 22 height 12
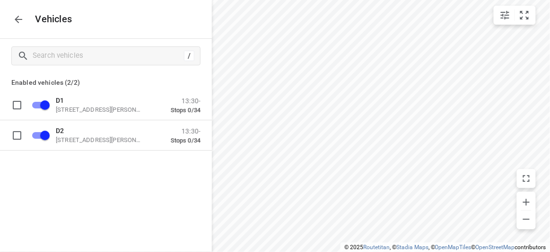
click at [12, 20] on button "button" at bounding box center [18, 19] width 19 height 19
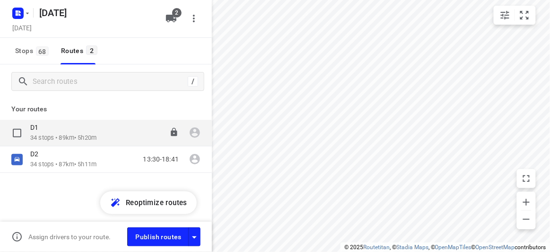
click at [64, 128] on div "D1" at bounding box center [63, 128] width 66 height 10
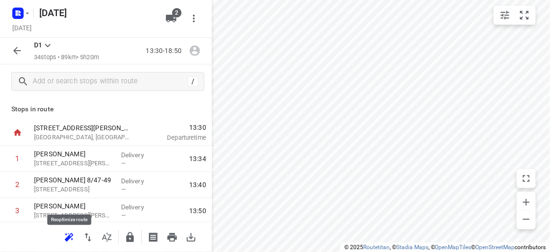
click at [66, 238] on icon "button" at bounding box center [68, 238] width 6 height 6
click at [15, 48] on icon "button" at bounding box center [16, 50] width 11 height 11
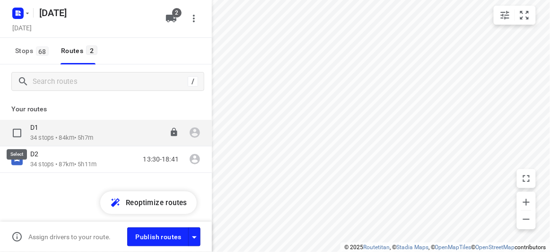
click at [18, 131] on input "checkbox" at bounding box center [17, 132] width 19 height 19
checkbox input "true"
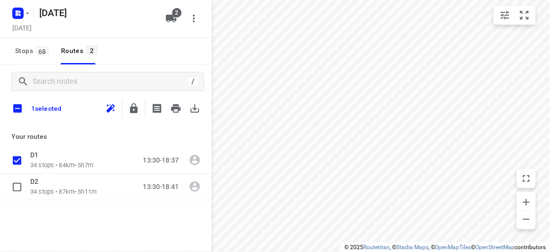
click at [204, 108] on div "1 selected" at bounding box center [106, 108] width 212 height 20
click at [195, 108] on icon "button" at bounding box center [195, 108] width 9 height 9
